Goal: Communication & Community: Answer question/provide support

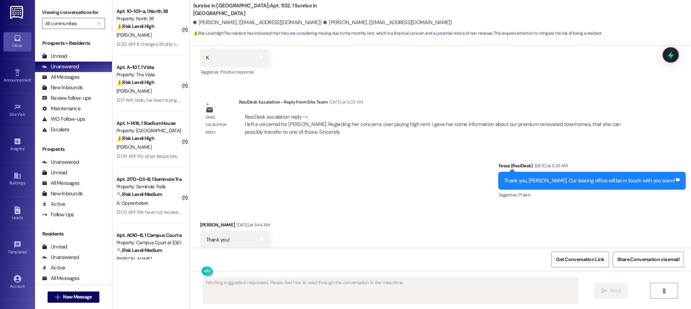
scroll to position [482, 0]
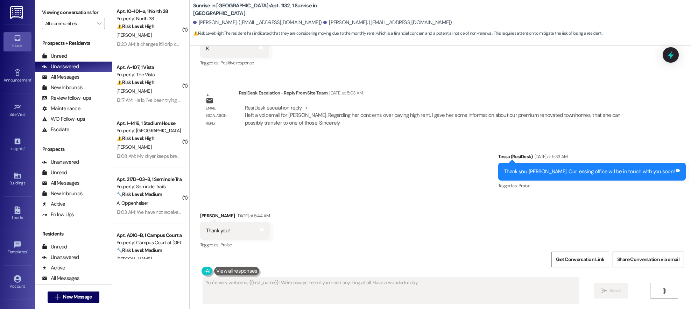
type textarea "You're very welcome, {{first_name}}! We're always here if you need anything at …"
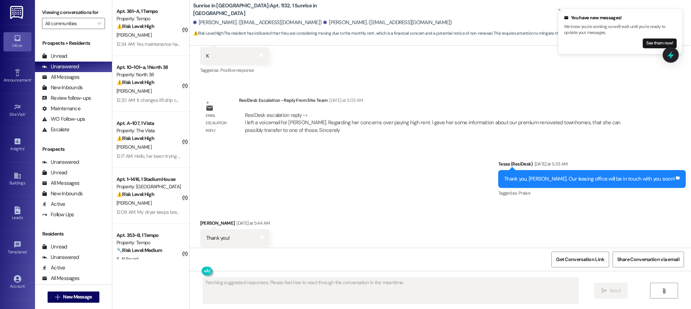
scroll to position [482, 0]
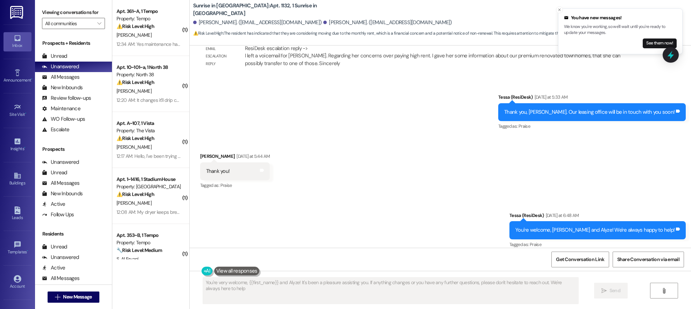
type textarea "You're very welcome, {{first_name}} and Alyze! It's been a pleasure assisting y…"
